Goal: Task Accomplishment & Management: Complete application form

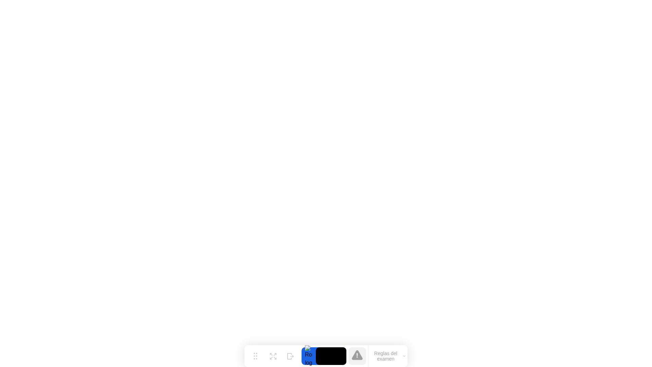
click at [335, 356] on video at bounding box center [331, 356] width 31 height 18
click at [326, 354] on video at bounding box center [331, 356] width 31 height 18
click at [270, 353] on icon at bounding box center [273, 353] width 6 height 6
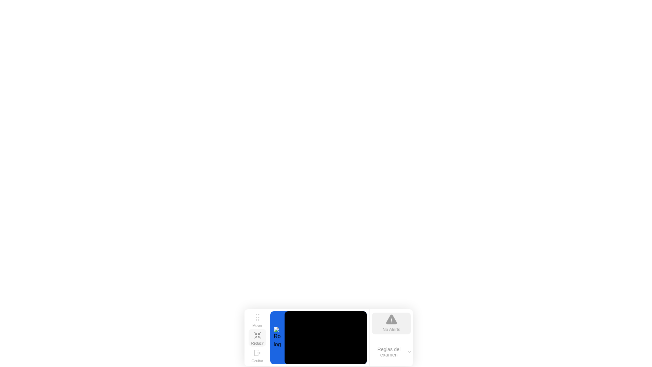
click at [258, 341] on div "Reducir" at bounding box center [257, 343] width 13 height 4
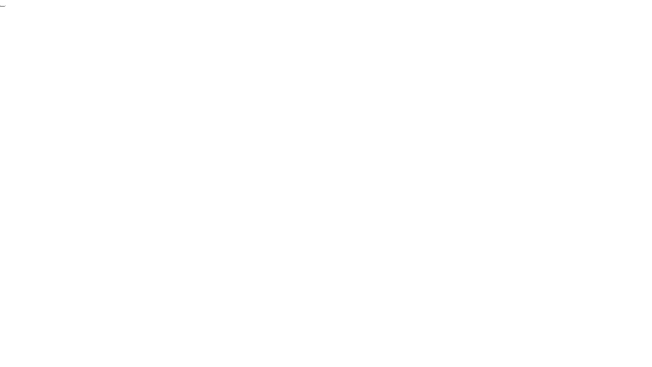
click at [5, 7] on button "End Proctoring Session" at bounding box center [2, 6] width 5 height 2
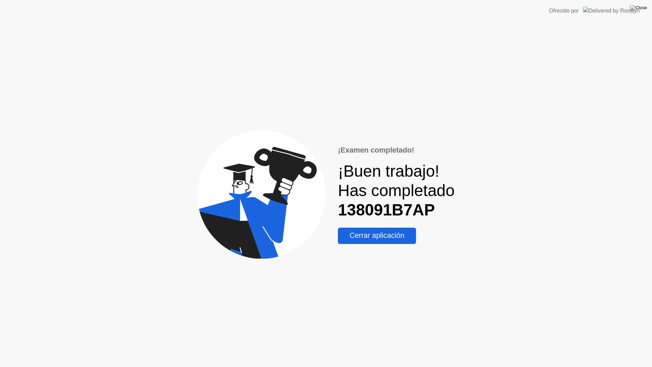
drag, startPoint x: 373, startPoint y: 238, endPoint x: 378, endPoint y: 214, distance: 24.4
click at [378, 214] on div "¡Examen completado! ¡Buen trabajo! Has completado 138091B7AP Cerrar aplicación" at bounding box center [396, 194] width 117 height 99
click at [373, 208] on b "138091B7AP" at bounding box center [386, 210] width 97 height 18
click at [366, 239] on div "Cerrar aplicación" at bounding box center [377, 235] width 74 height 8
